Goal: Obtain resource: Download file/media

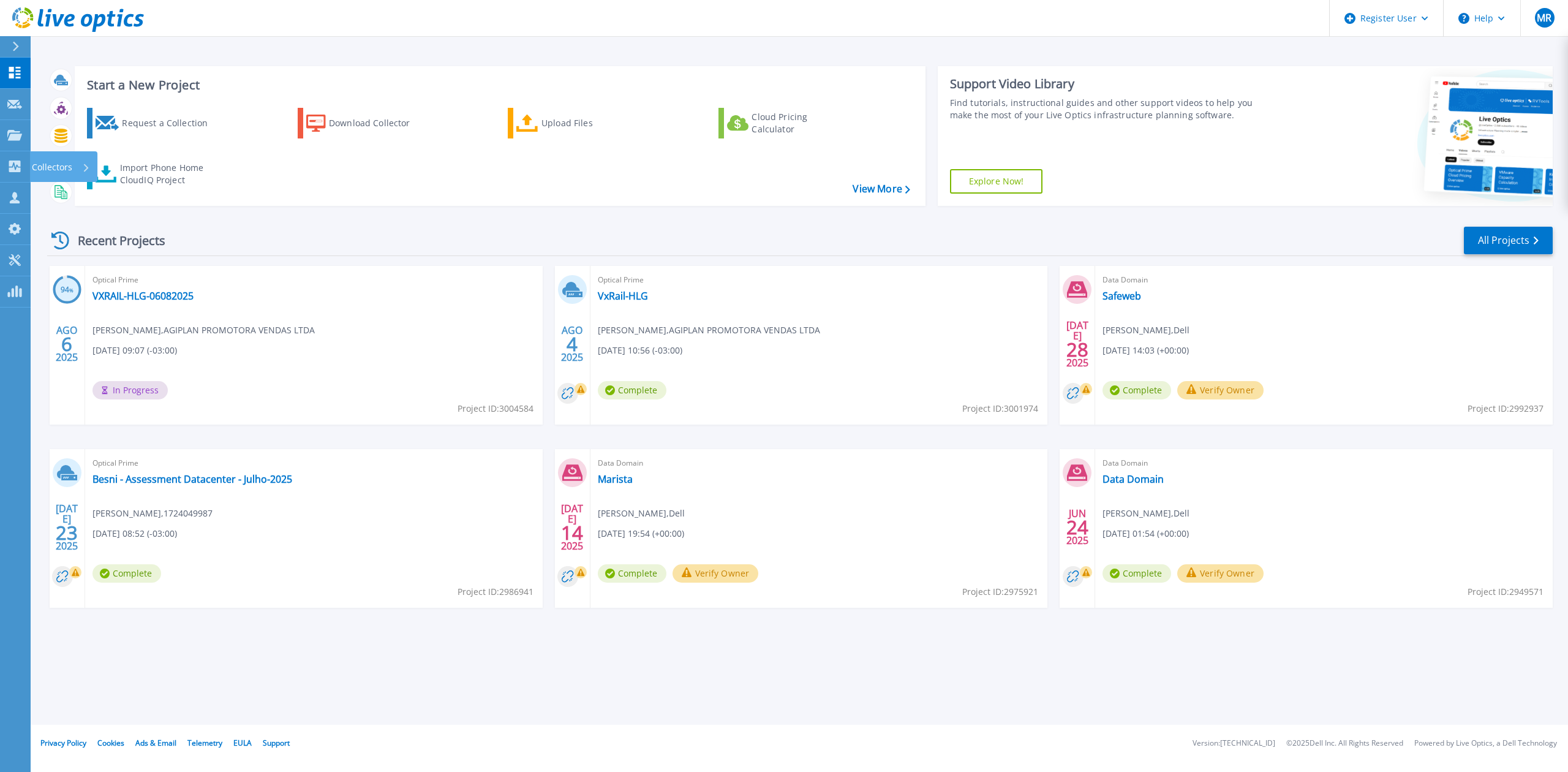
click at [13, 166] on icon at bounding box center [15, 166] width 11 height 11
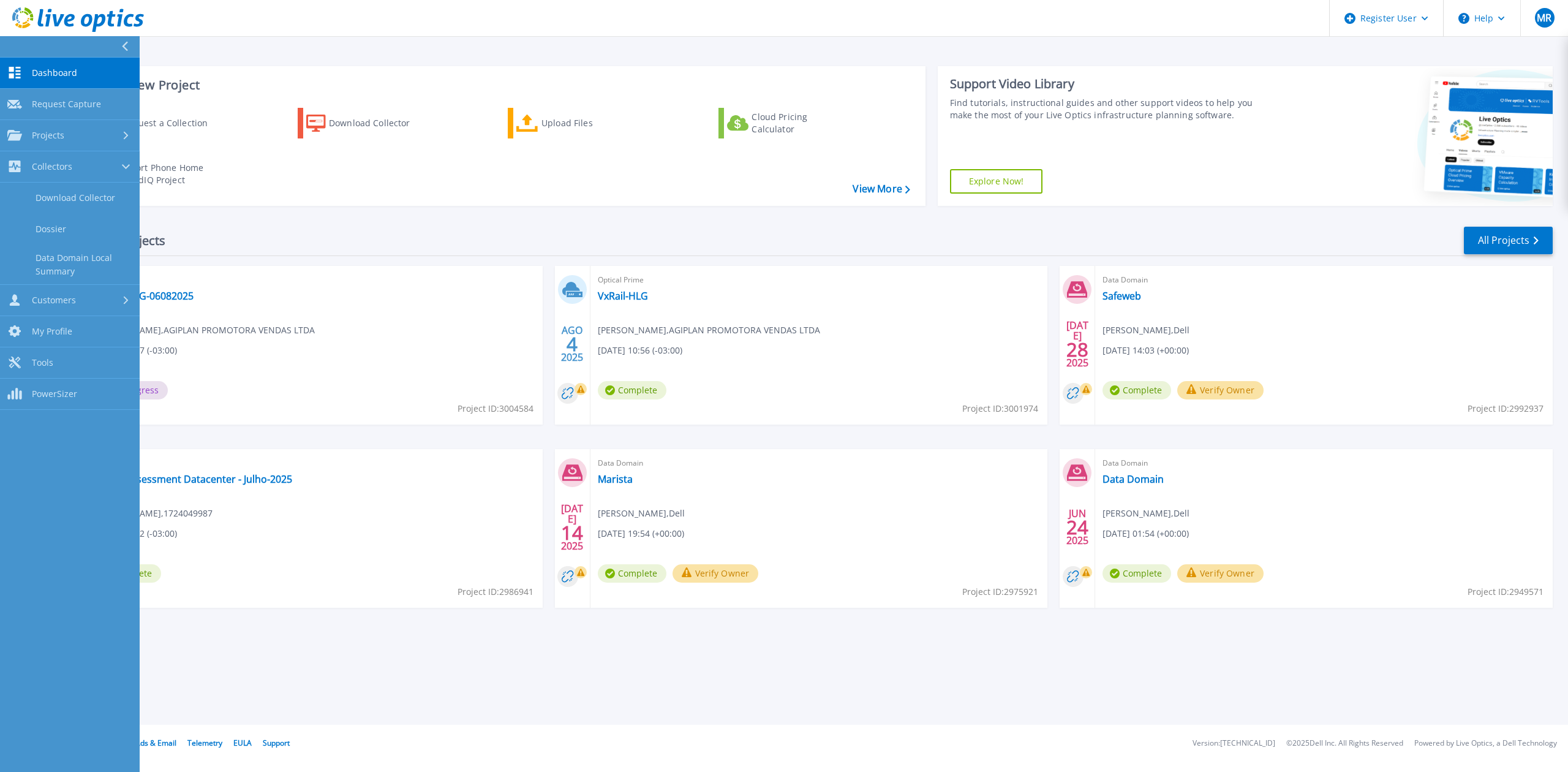
click at [70, 145] on link "Projects Projects" at bounding box center [69, 135] width 140 height 31
click at [81, 161] on link "Search Projects" at bounding box center [69, 167] width 140 height 31
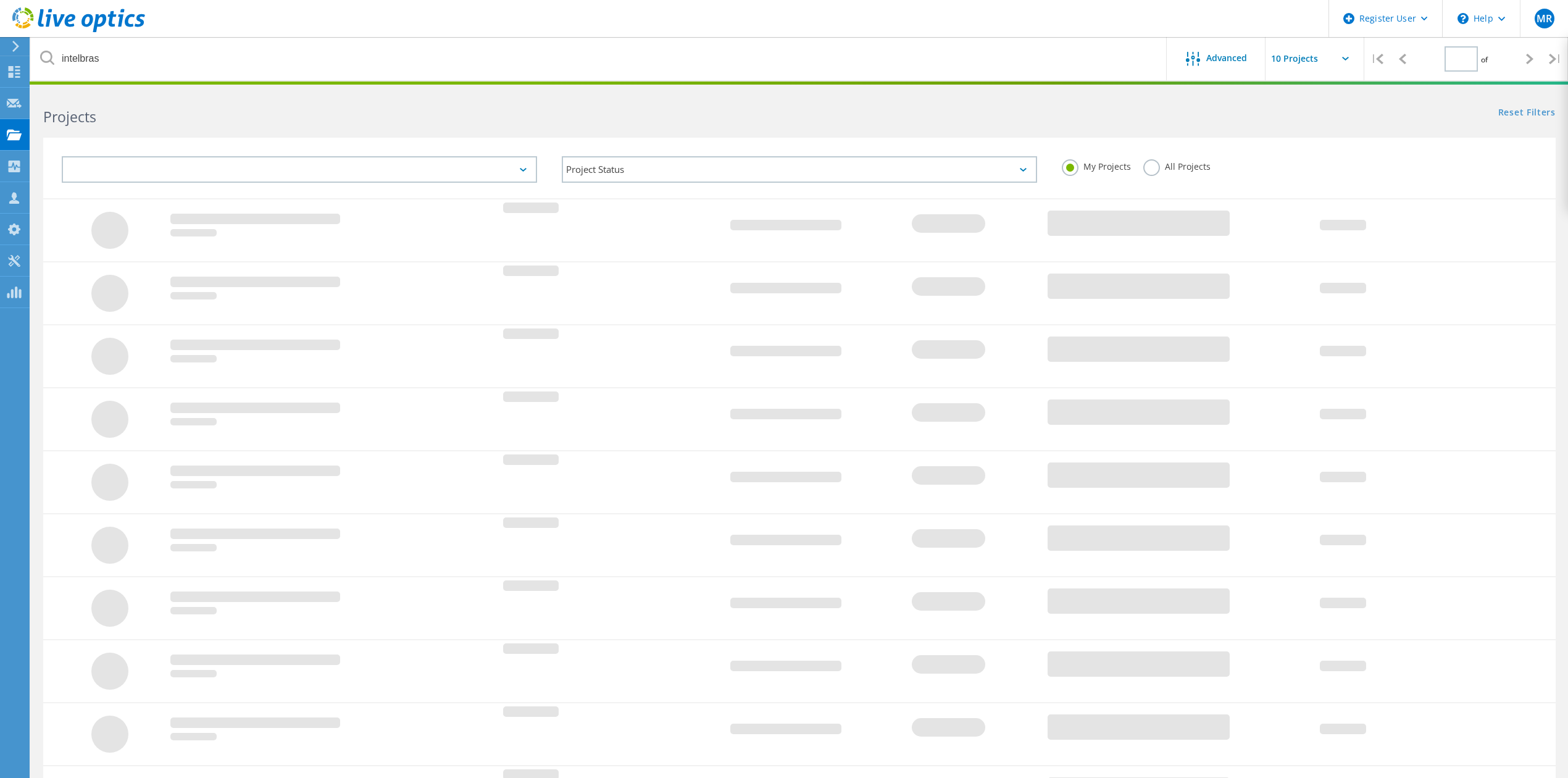
type input "1"
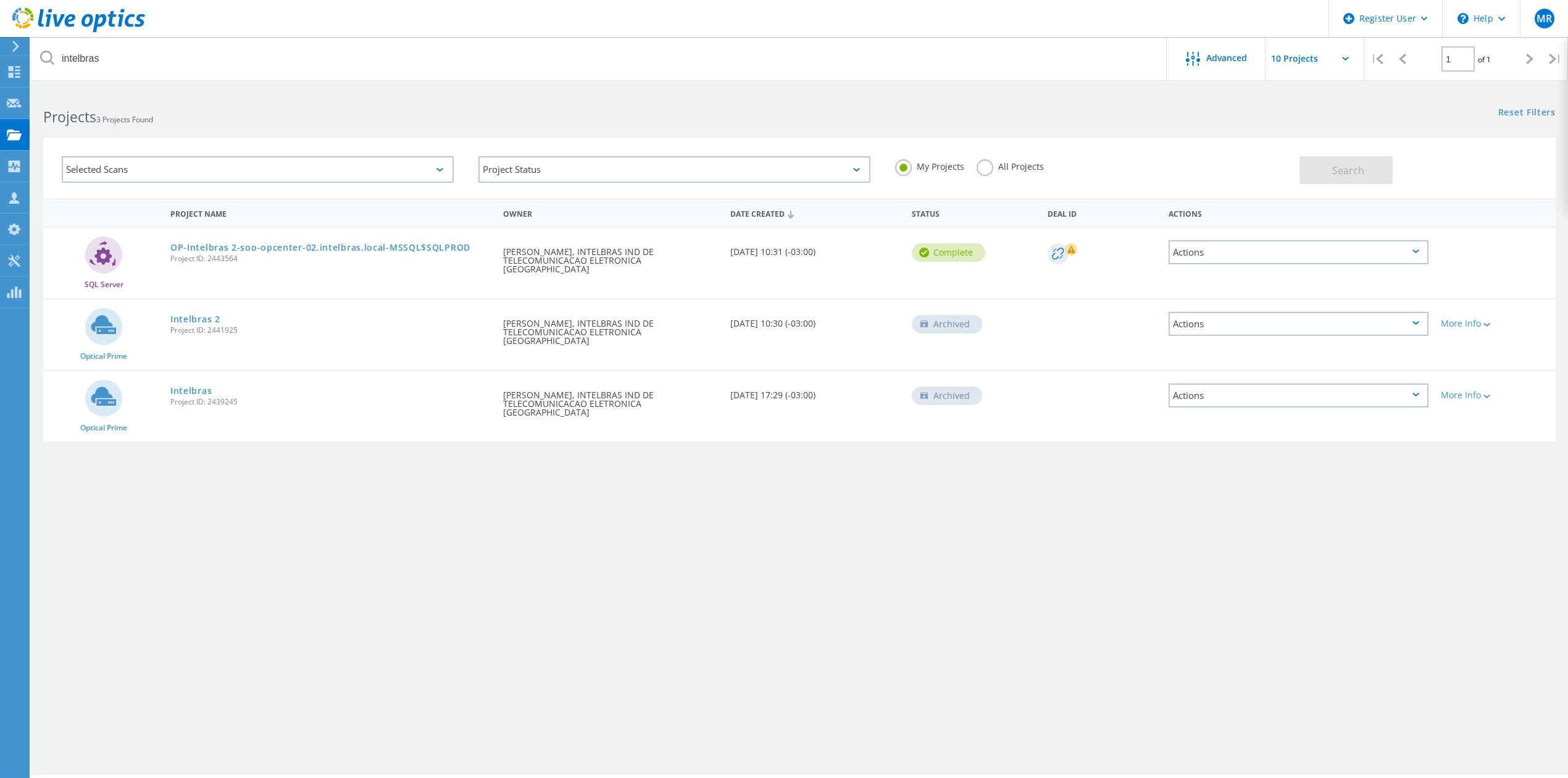
click at [1010, 168] on label "All Projects" at bounding box center [1010, 165] width 67 height 11
click at [0, 0] on input "All Projects" at bounding box center [0, 0] width 0 height 0
click at [1370, 156] on button "Search" at bounding box center [1346, 170] width 94 height 28
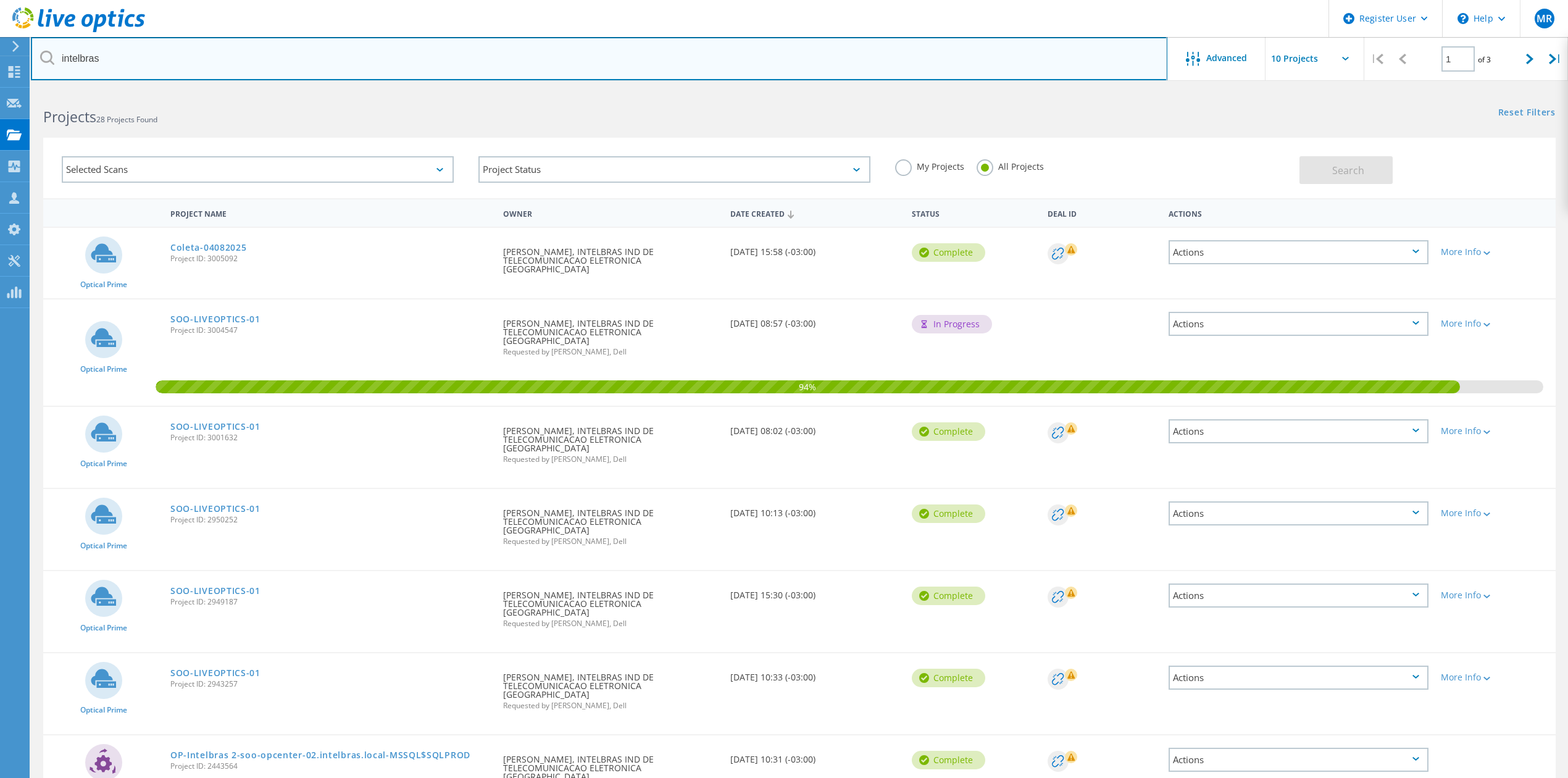
click at [208, 55] on input "intelbras" at bounding box center [599, 59] width 1137 height 44
type input "besni"
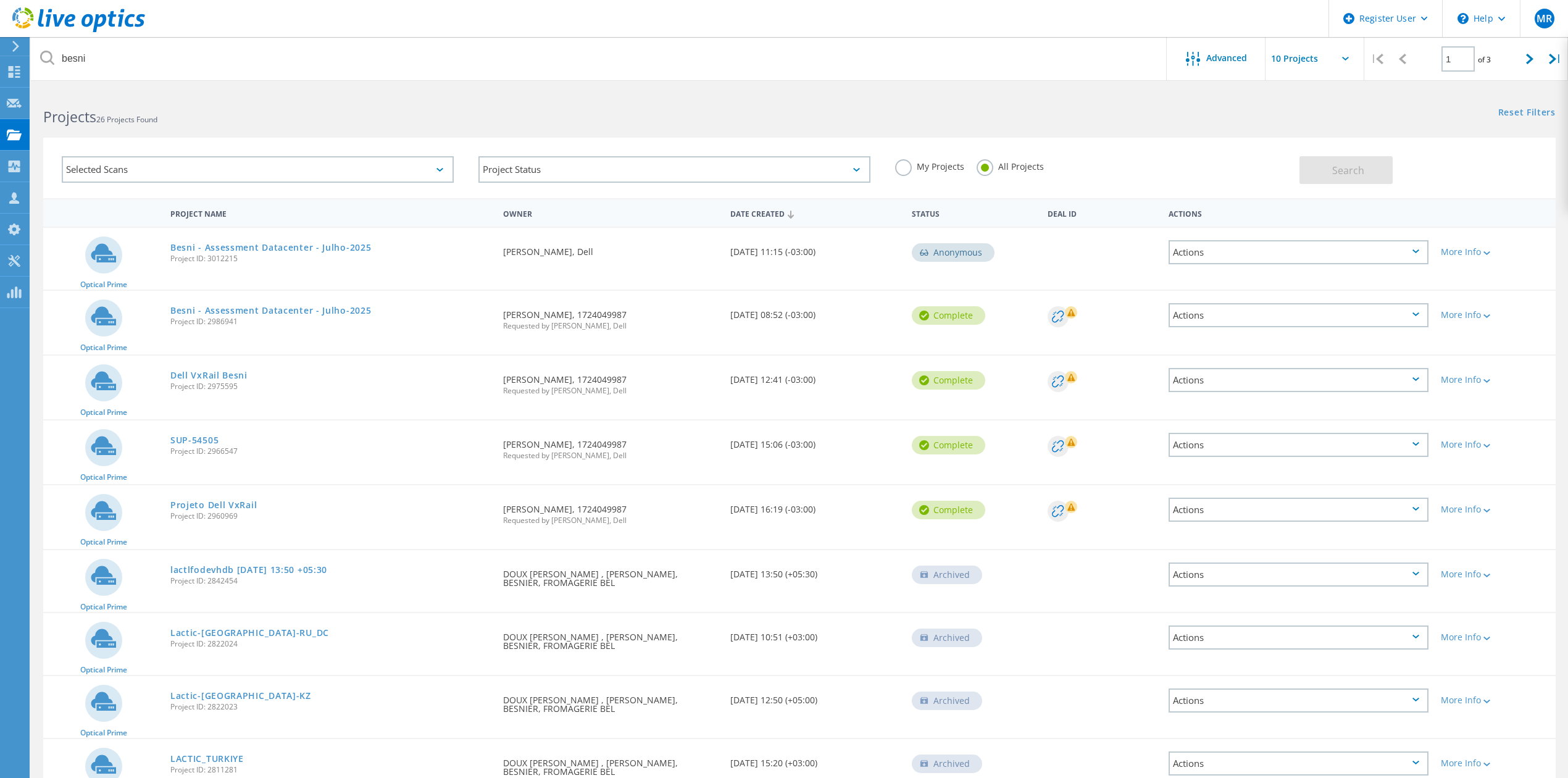
click at [346, 308] on link "Besni - Assessment Datacenter - Julho-2025" at bounding box center [271, 310] width 201 height 9
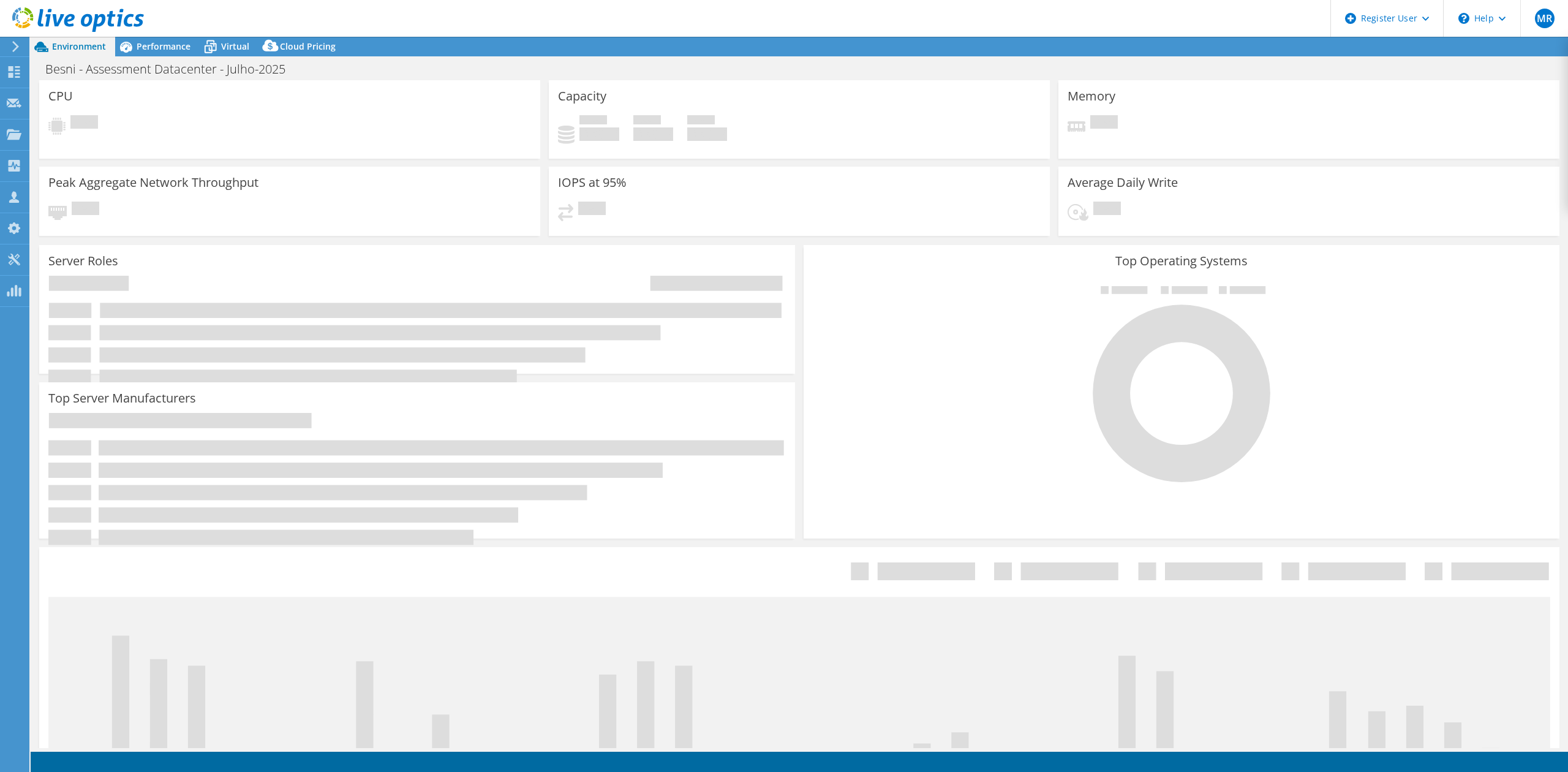
select select "USD"
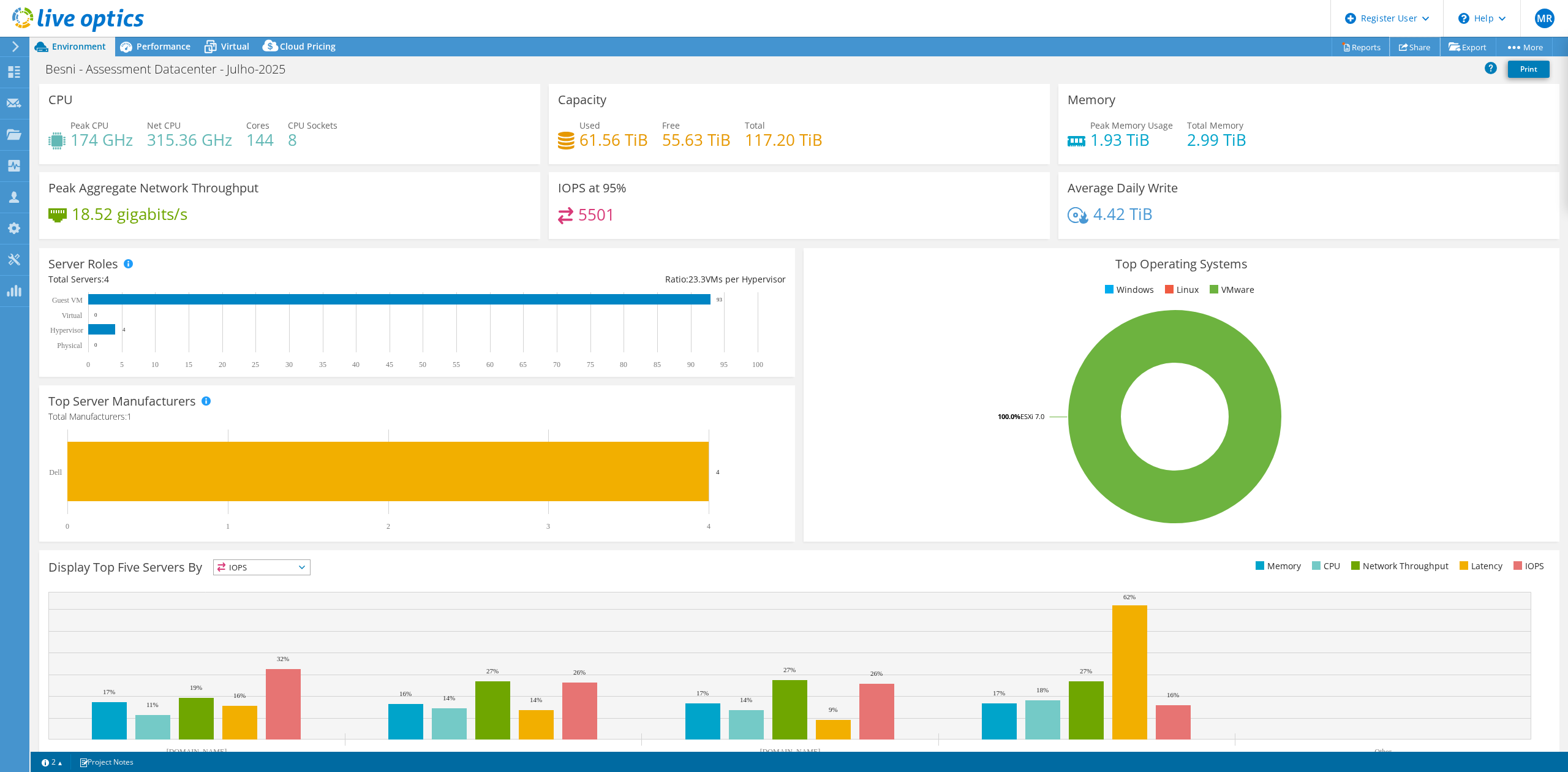
click at [1404, 44] on link "Share" at bounding box center [1414, 47] width 50 height 19
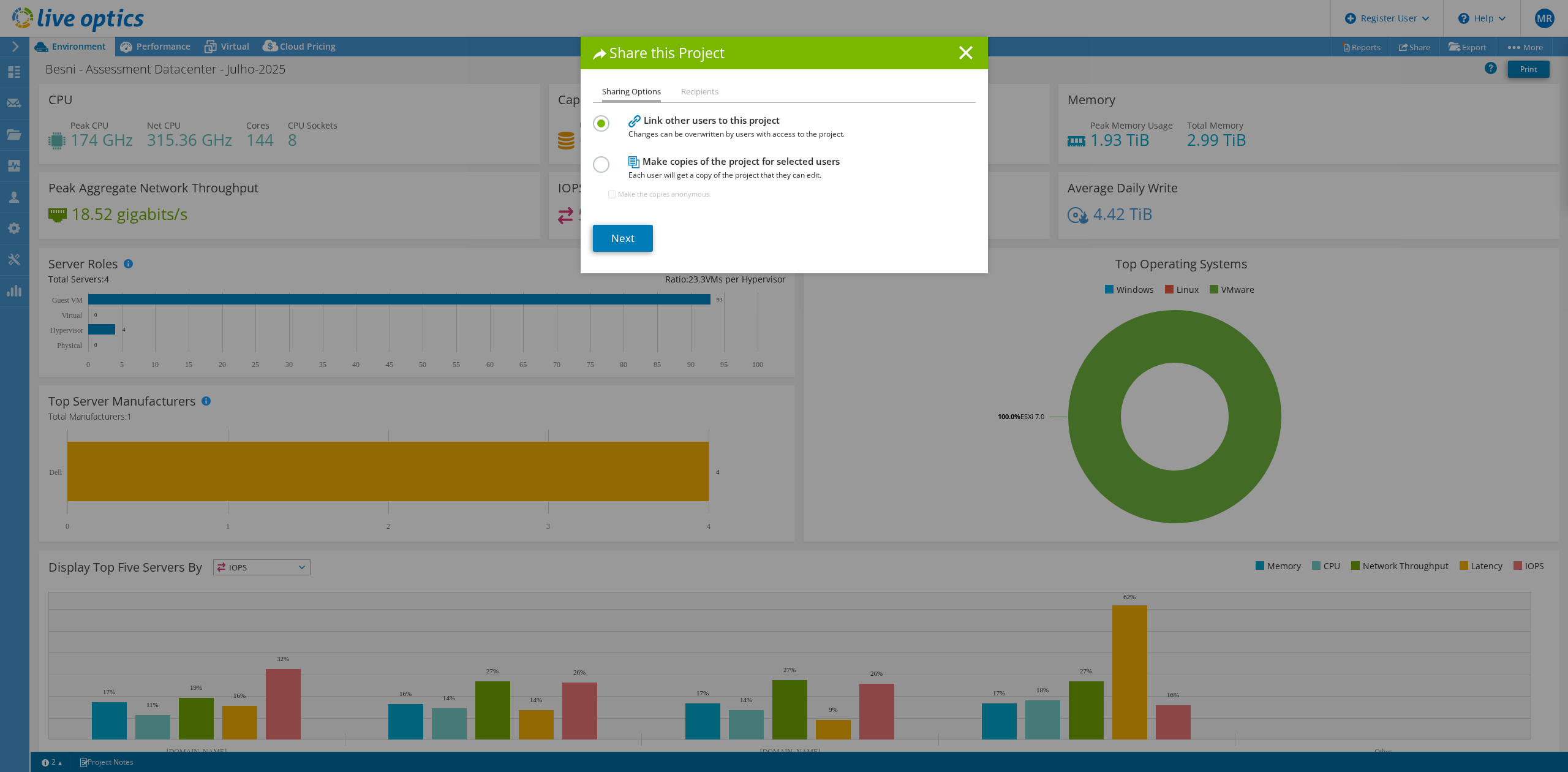
click at [960, 47] on line at bounding box center [965, 52] width 12 height 12
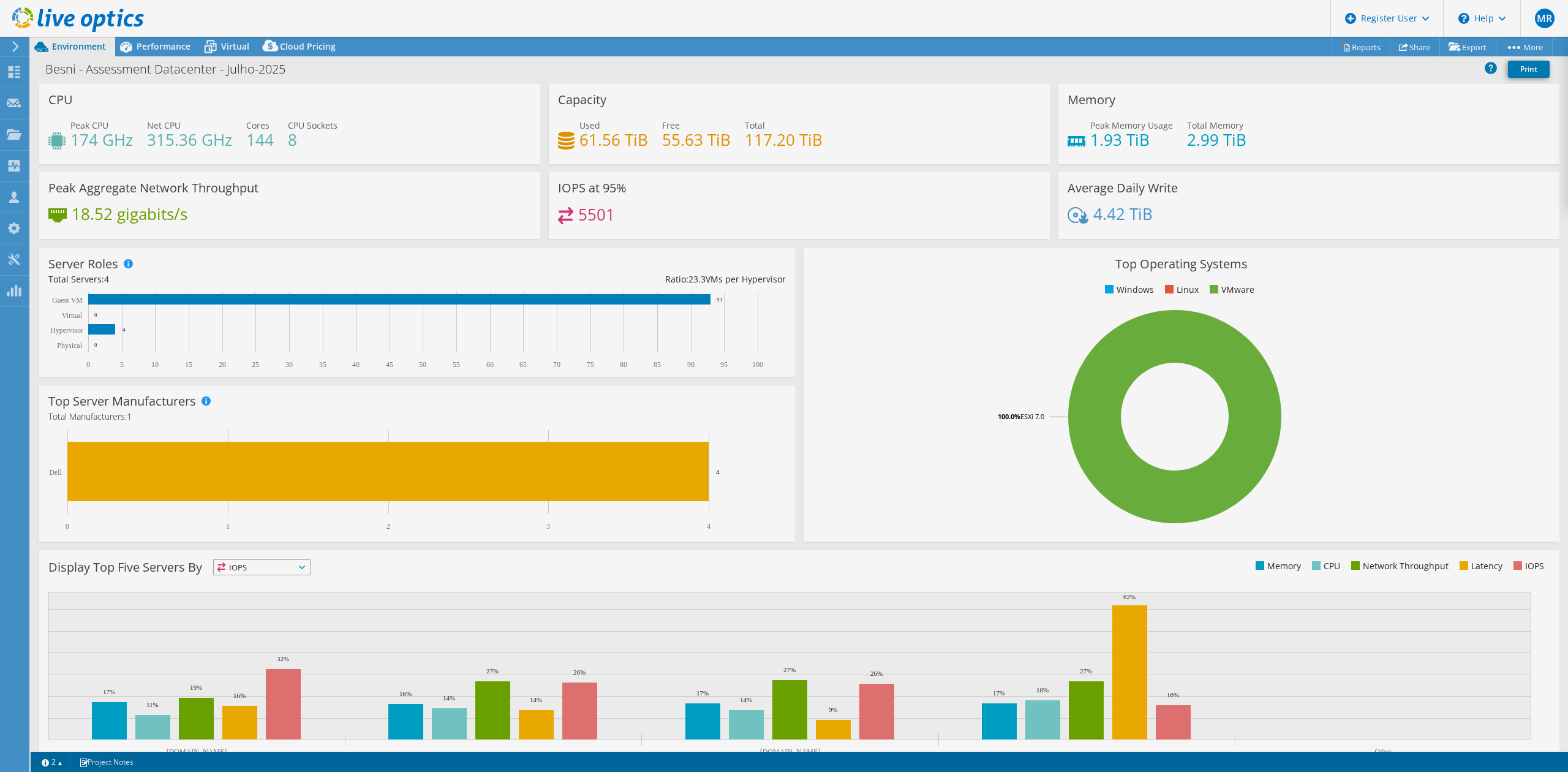
click at [1353, 47] on div "This project has been archived. No changes can be made, and graphs and summary …" at bounding box center [799, 404] width 1538 height 735
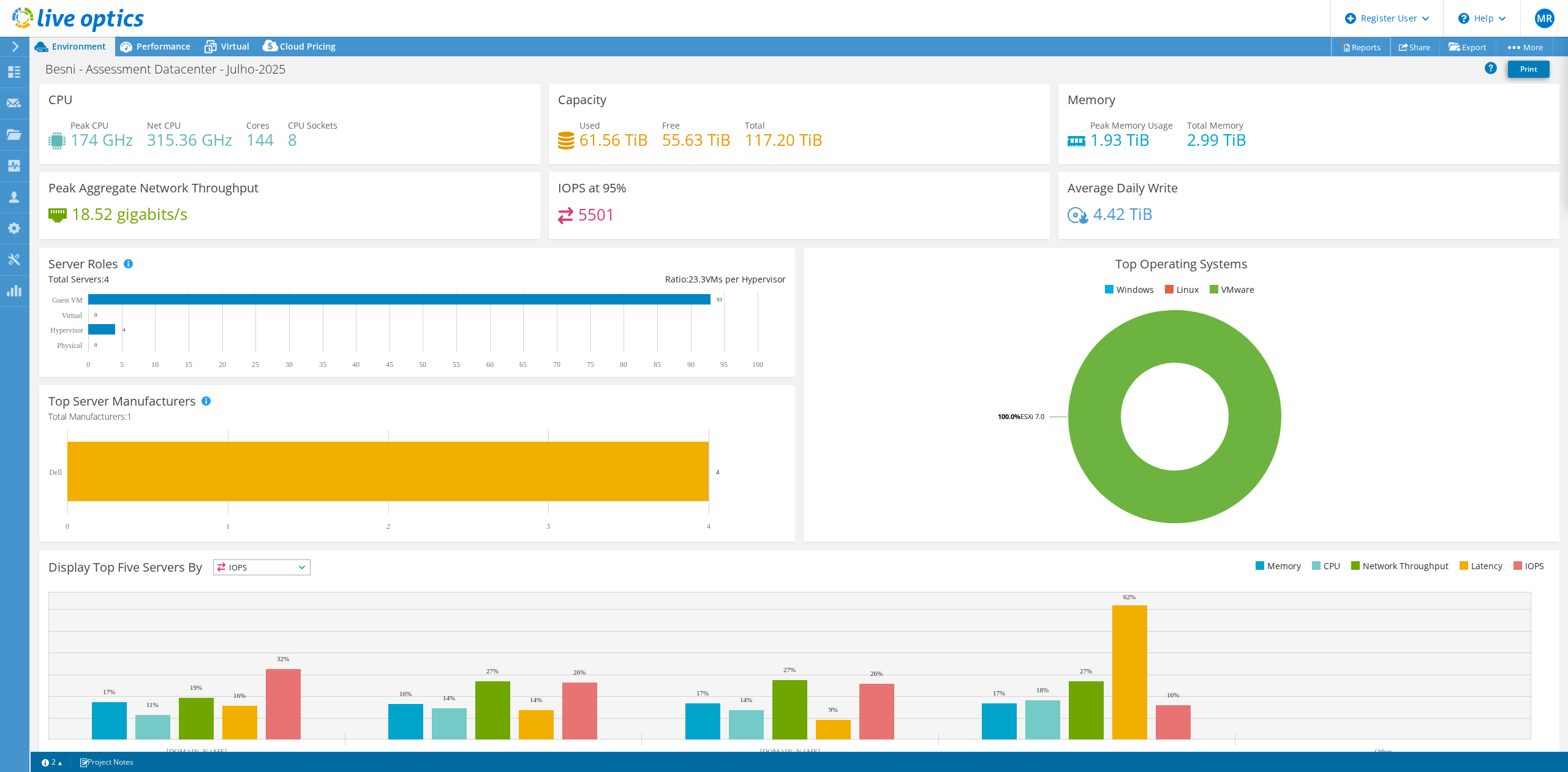
click at [1353, 47] on link "Reports" at bounding box center [1360, 47] width 59 height 19
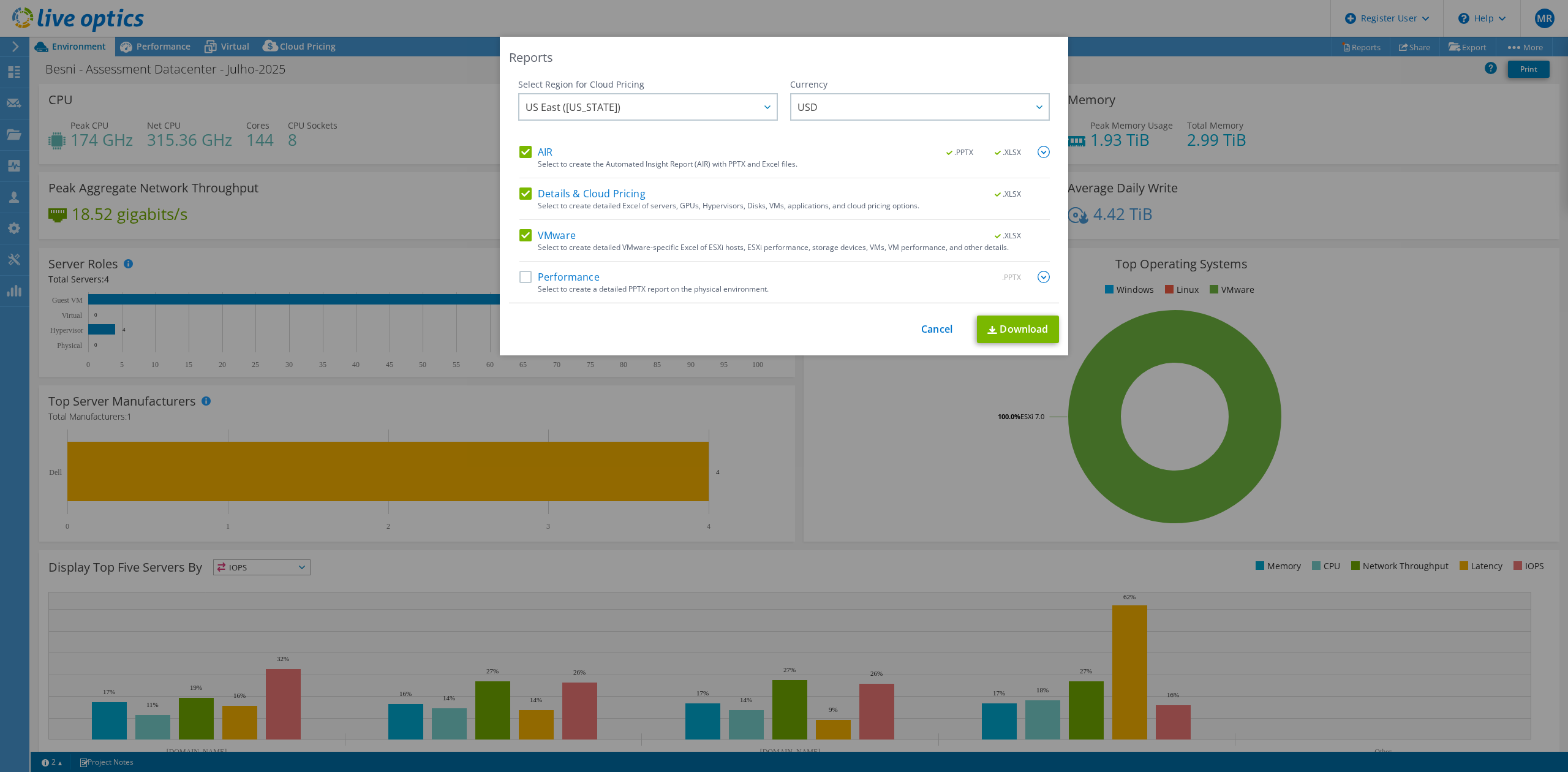
click at [537, 146] on label "AIR" at bounding box center [535, 152] width 33 height 12
click at [0, 0] on input "AIR" at bounding box center [0, 0] width 0 height 0
click at [550, 235] on label "VMware" at bounding box center [547, 234] width 57 height 12
click at [0, 0] on input "VMware" at bounding box center [0, 0] width 0 height 0
click at [550, 235] on label "VMware" at bounding box center [547, 234] width 57 height 12
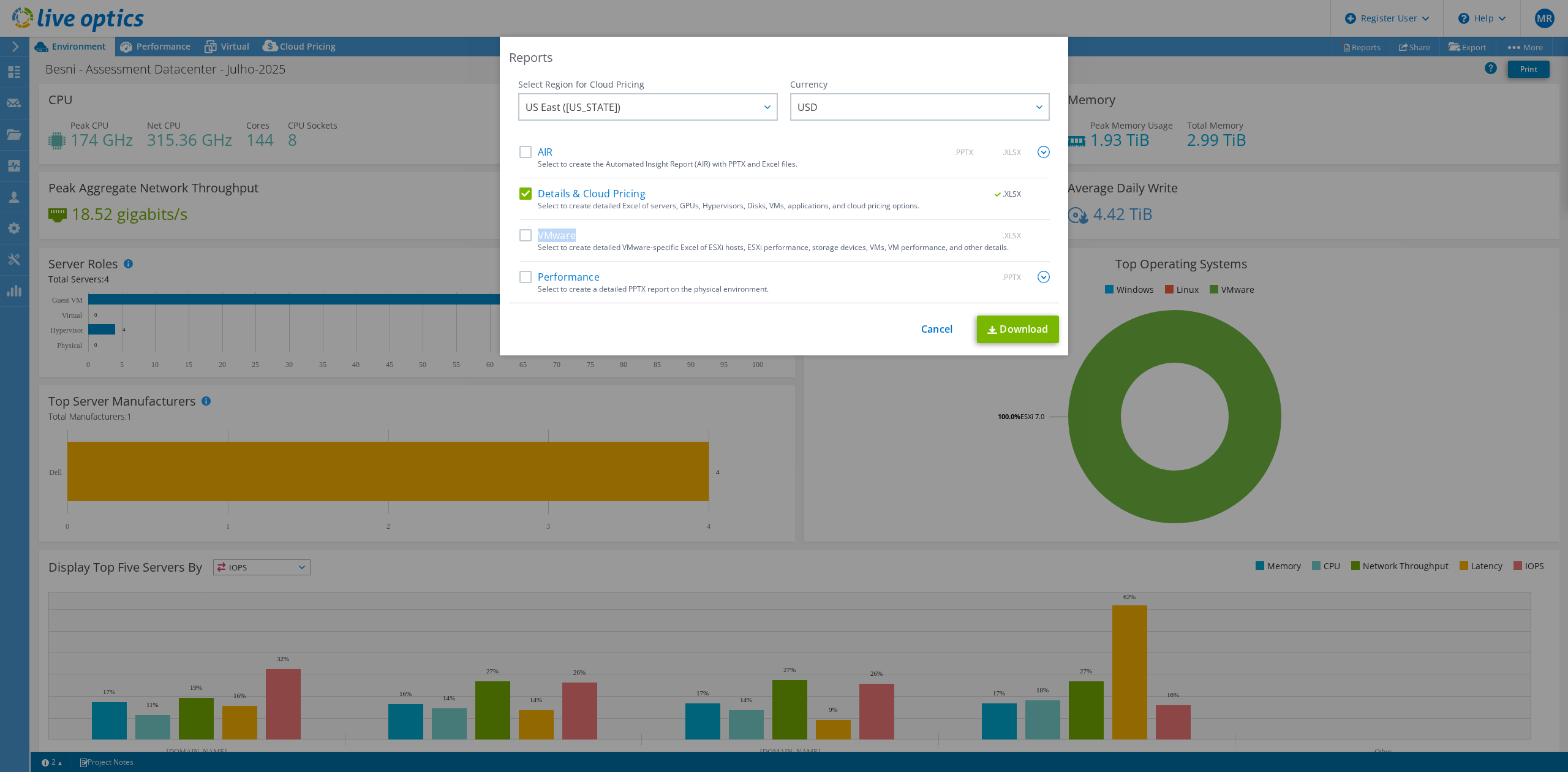
click at [0, 0] on input "VMware" at bounding box center [0, 0] width 0 height 0
click at [534, 157] on label "AIR" at bounding box center [535, 152] width 33 height 12
click at [0, 0] on input "AIR" at bounding box center [0, 0] width 0 height 0
click at [567, 273] on label "Performance" at bounding box center [559, 276] width 80 height 12
click at [0, 0] on input "Performance" at bounding box center [0, 0] width 0 height 0
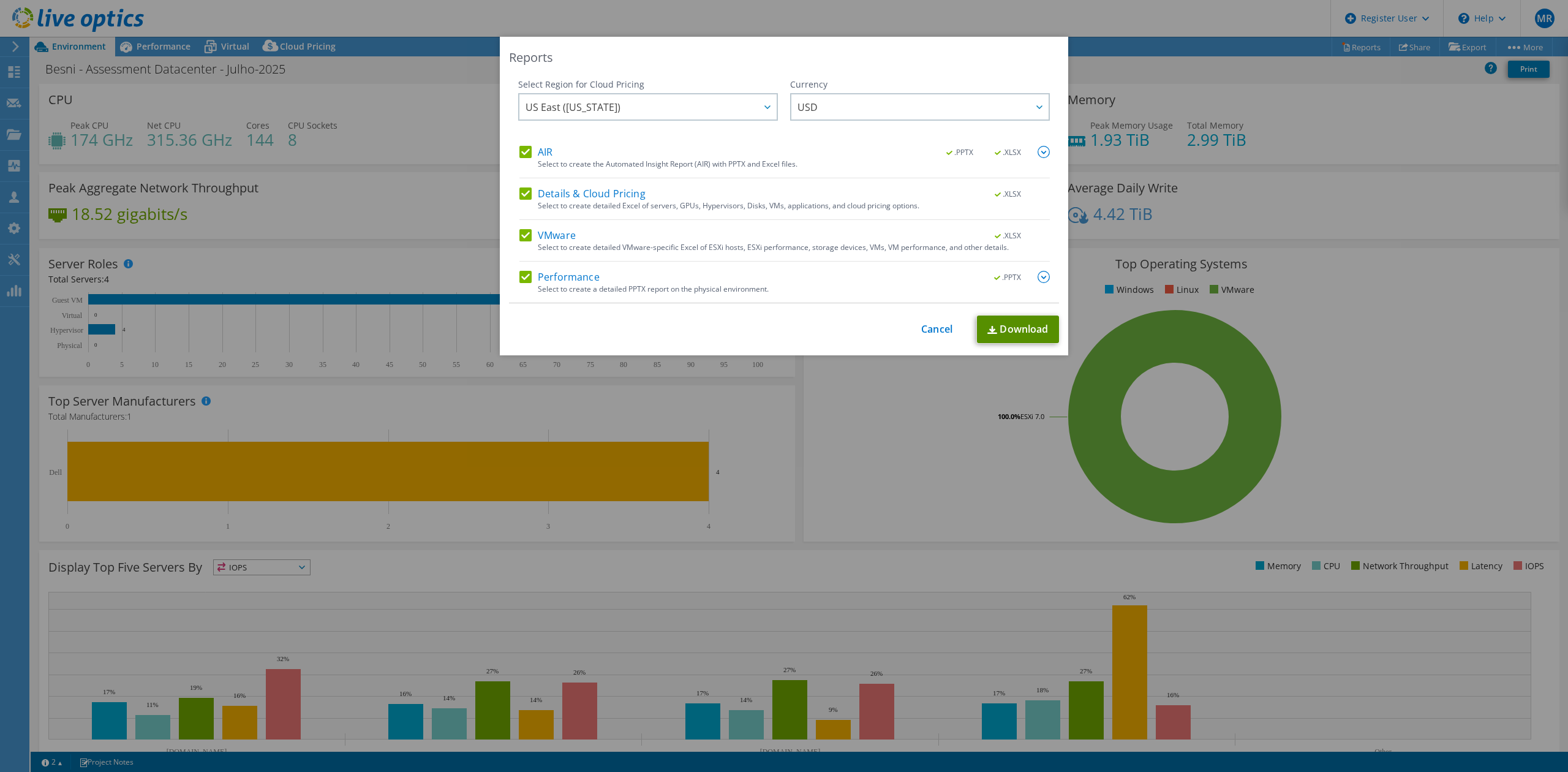
click at [1012, 334] on link "Download" at bounding box center [1018, 329] width 82 height 28
